Goal: Navigation & Orientation: Find specific page/section

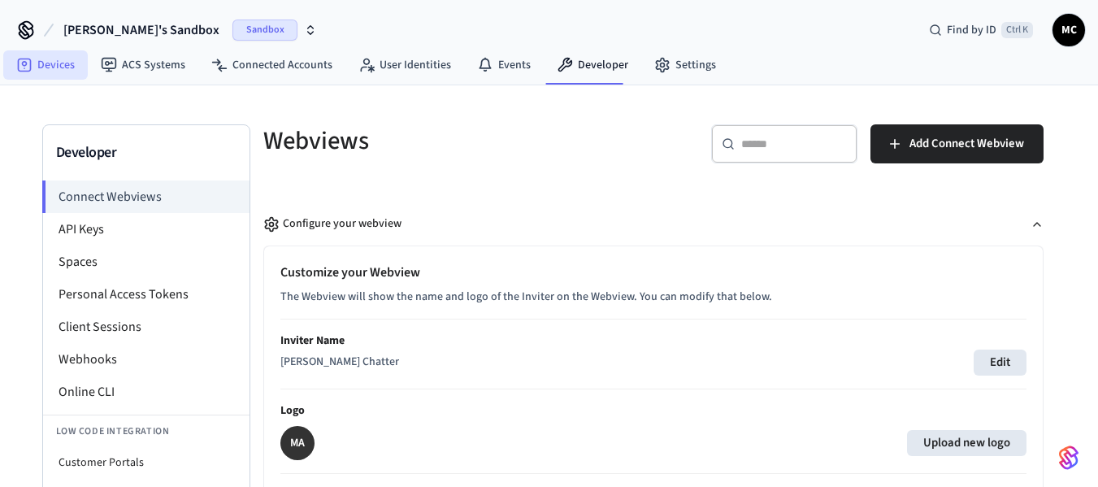
click at [31, 62] on icon at bounding box center [25, 66] width 14 height 14
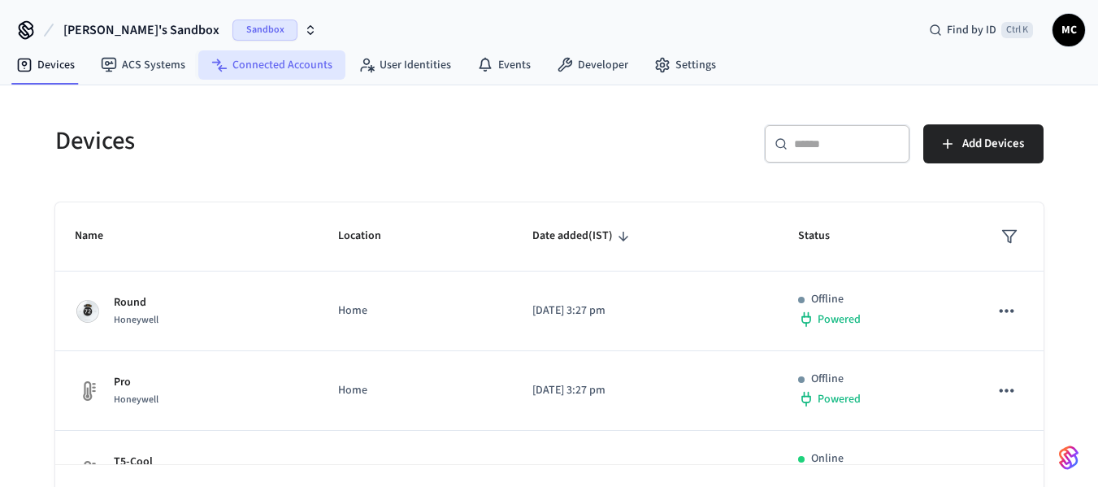
click at [280, 57] on link "Connected Accounts" at bounding box center [271, 64] width 147 height 29
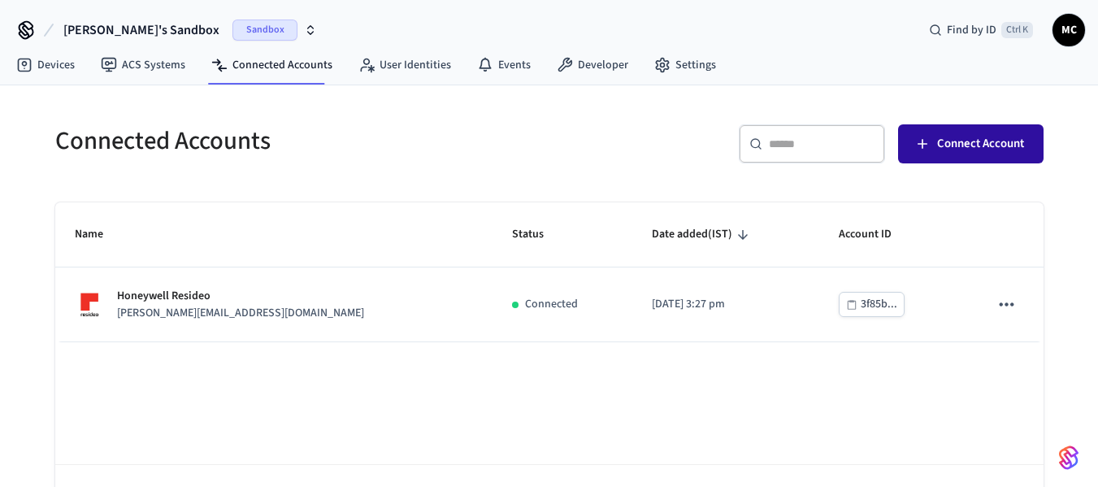
click at [995, 150] on span "Connect Account" at bounding box center [980, 143] width 87 height 21
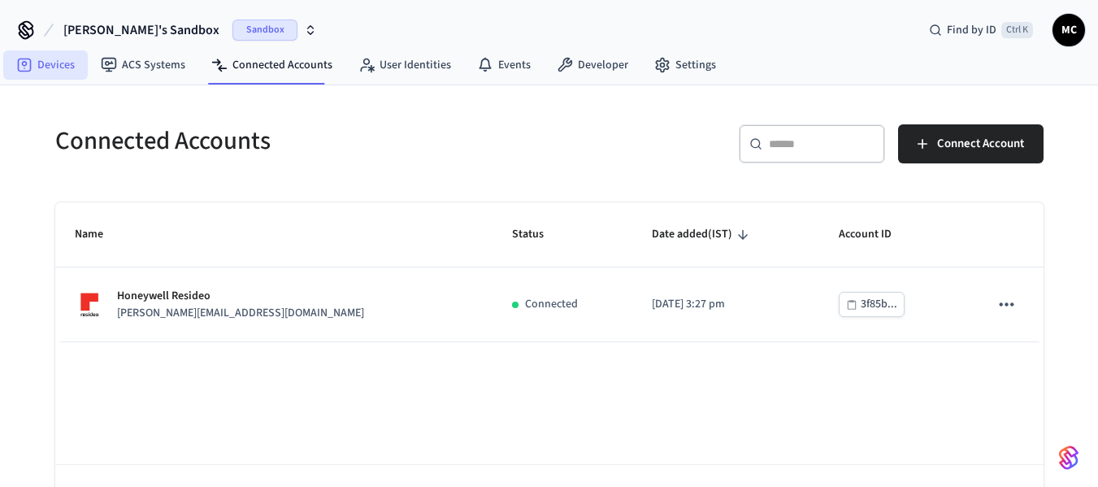
click at [26, 59] on icon at bounding box center [25, 66] width 14 height 14
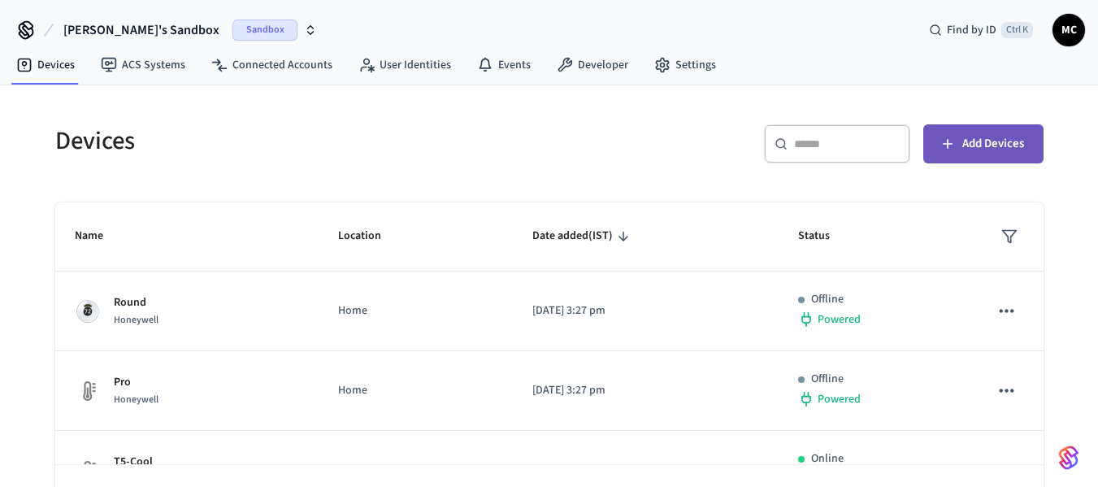
click at [993, 142] on span "Add Devices" at bounding box center [993, 143] width 62 height 21
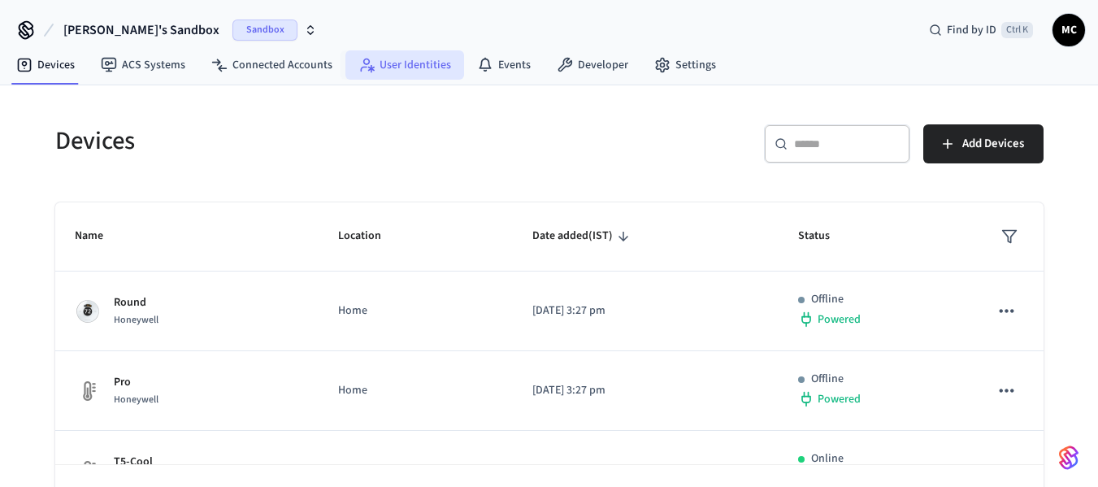
click at [418, 55] on link "User Identities" at bounding box center [404, 64] width 119 height 29
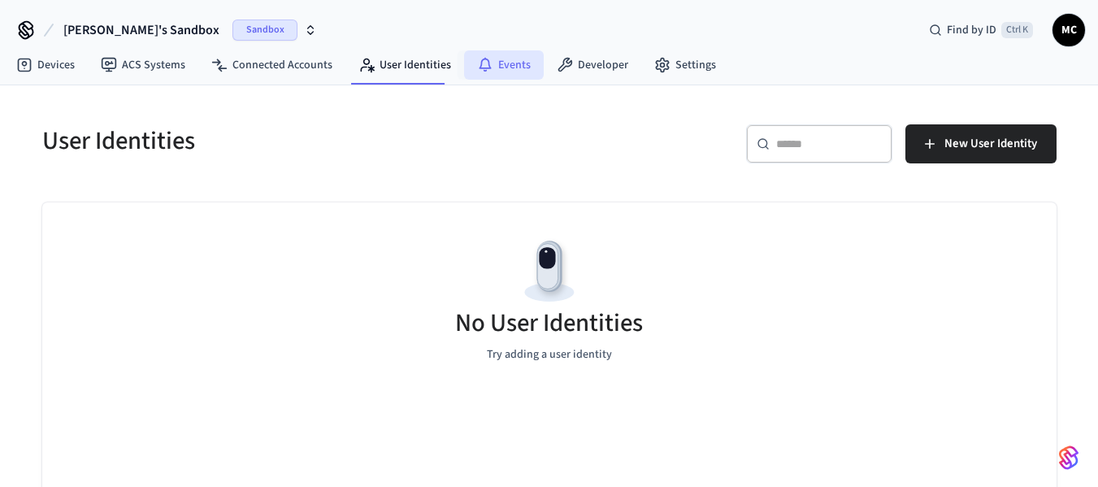
click at [535, 65] on link "Events" at bounding box center [504, 64] width 80 height 29
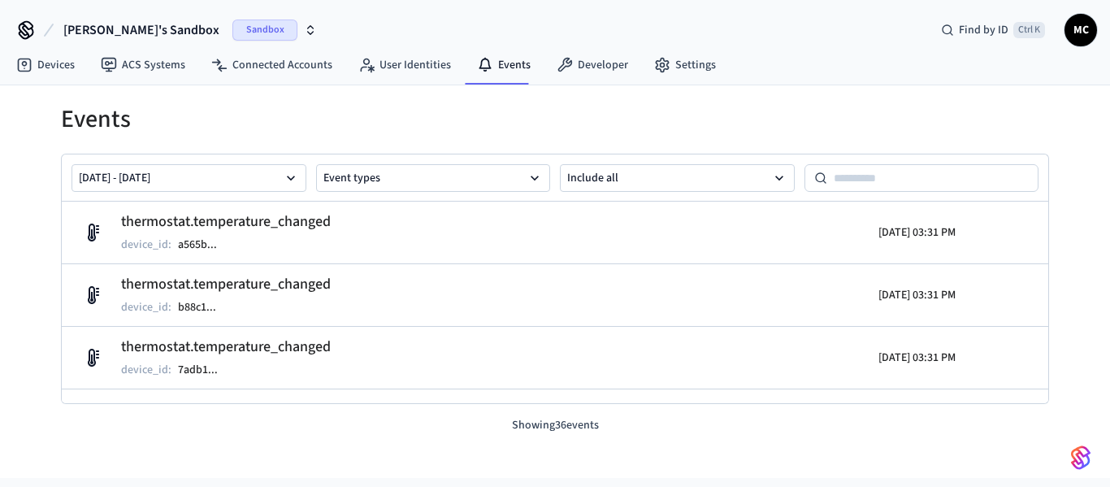
click at [275, 21] on div "Sandbox" at bounding box center [274, 30] width 85 height 21
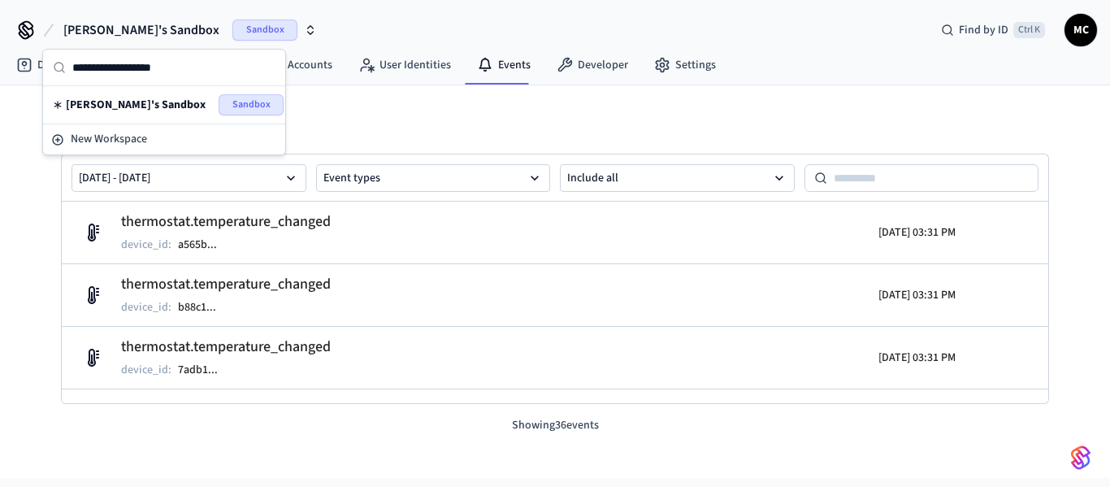
click at [31, 27] on icon at bounding box center [26, 30] width 26 height 26
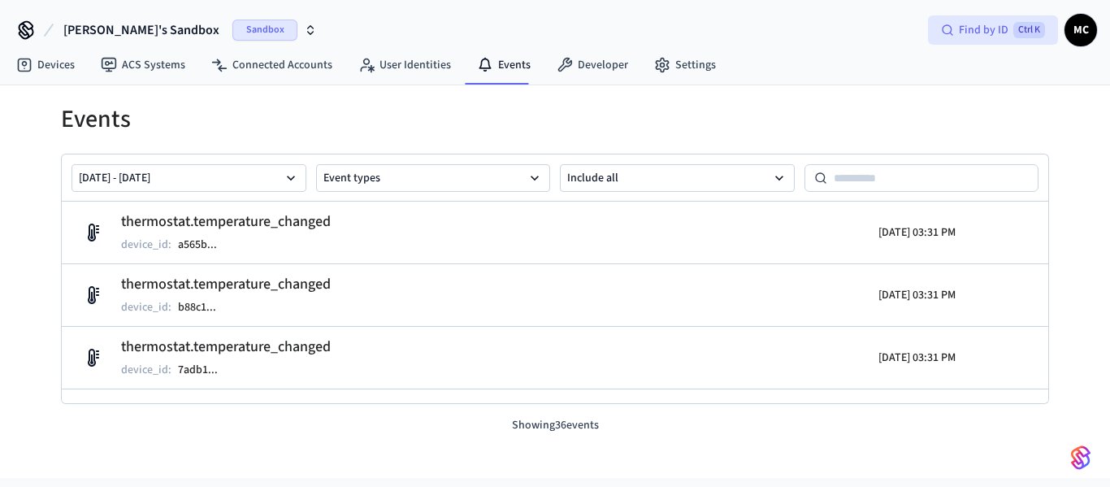
click at [996, 24] on span "Find by ID" at bounding box center [984, 30] width 50 height 16
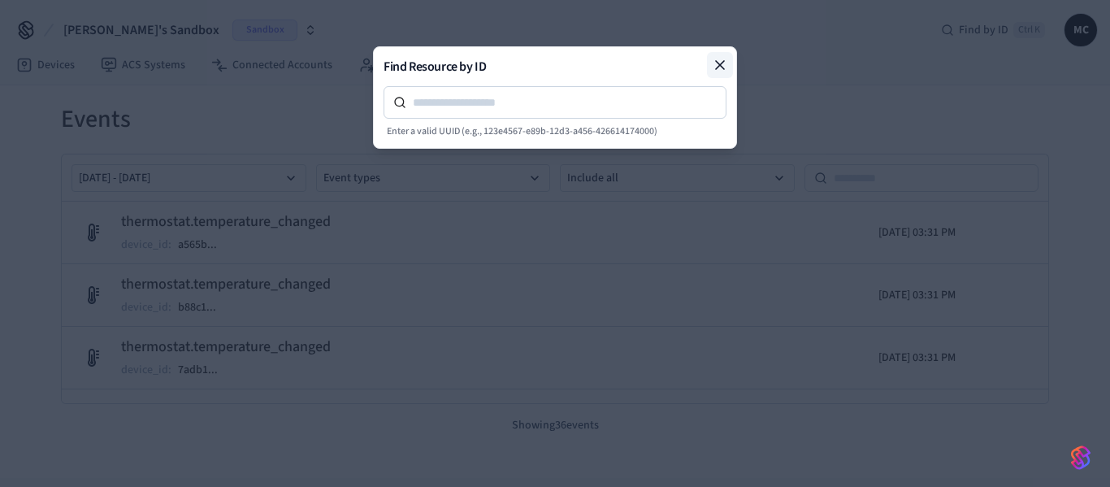
click at [712, 65] on icon at bounding box center [720, 65] width 16 height 16
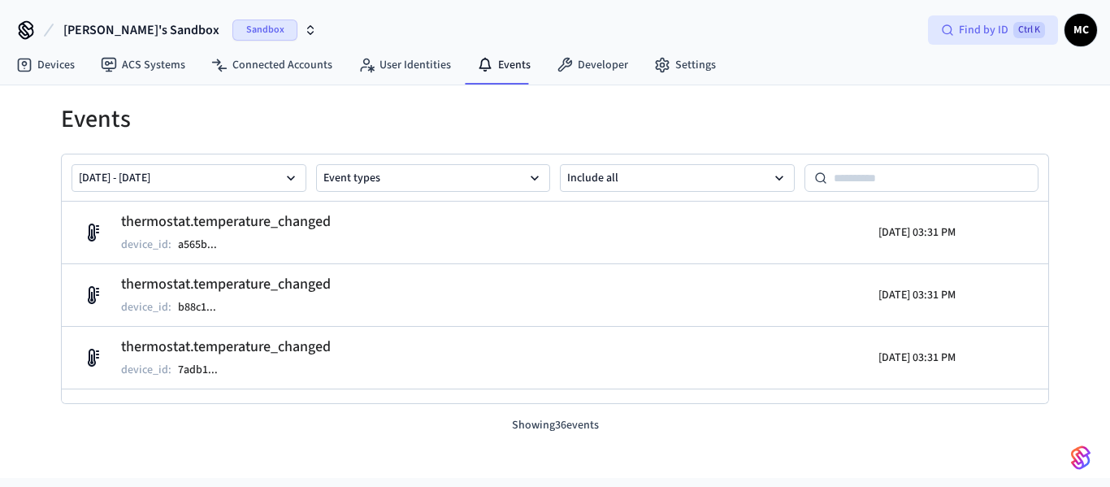
click at [1018, 33] on span "Ctrl K" at bounding box center [1029, 30] width 32 height 16
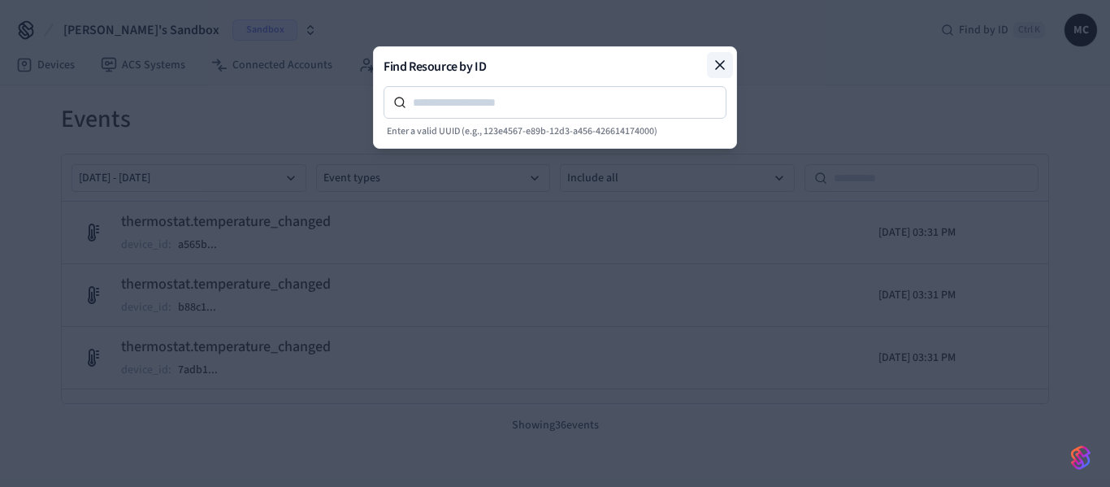
click at [720, 73] on button at bounding box center [720, 65] width 26 height 26
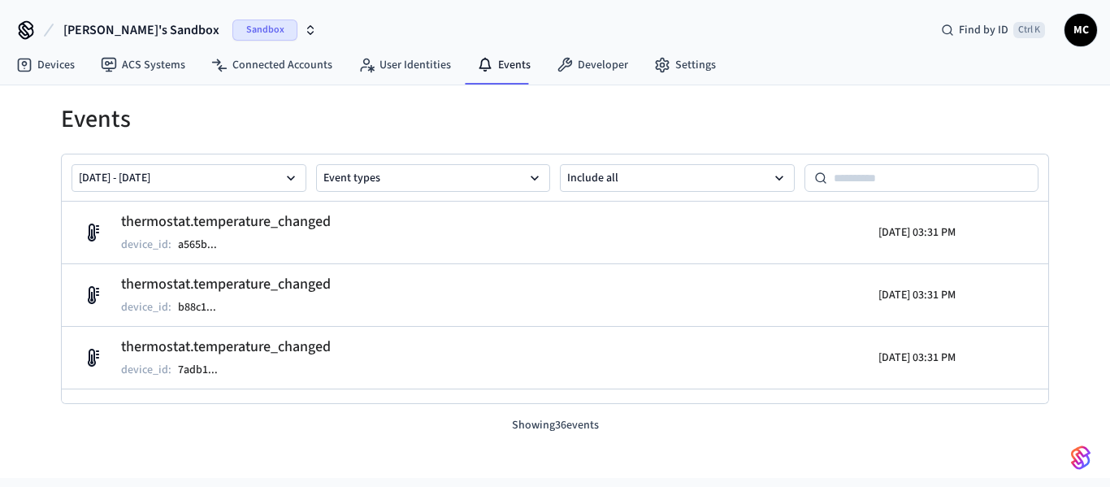
click at [1082, 20] on span "MC" at bounding box center [1080, 29] width 29 height 29
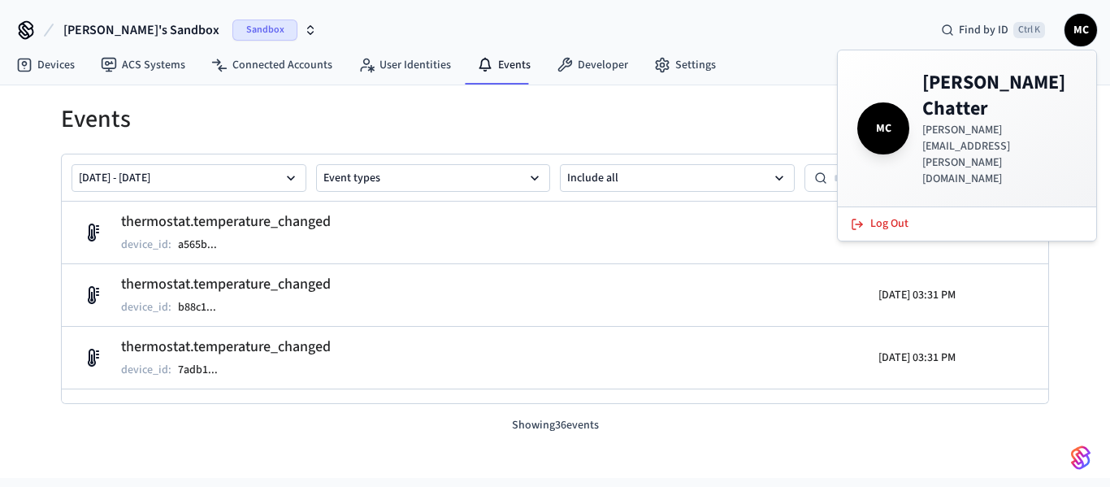
click at [1041, 84] on h4 "[PERSON_NAME] Chatter" at bounding box center [999, 96] width 154 height 52
click at [966, 91] on h4 "[PERSON_NAME] Chatter" at bounding box center [999, 96] width 154 height 52
click at [12, 11] on div "[PERSON_NAME]'s Sandbox Sandbox Find by ID Ctrl K MC" at bounding box center [555, 23] width 1110 height 47
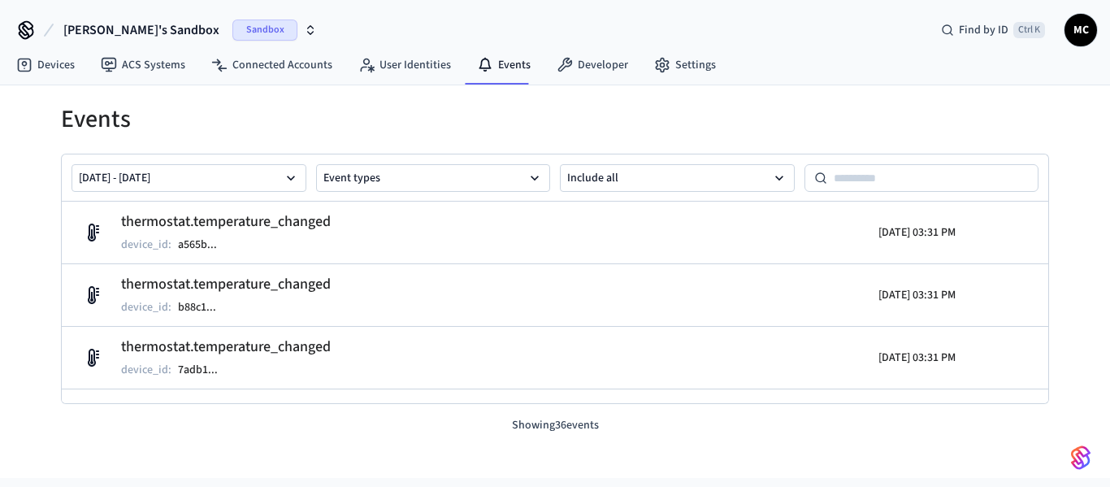
click at [24, 29] on icon at bounding box center [26, 28] width 13 height 13
click at [233, 26] on span "Sandbox" at bounding box center [264, 30] width 65 height 21
